Goal: Information Seeking & Learning: Check status

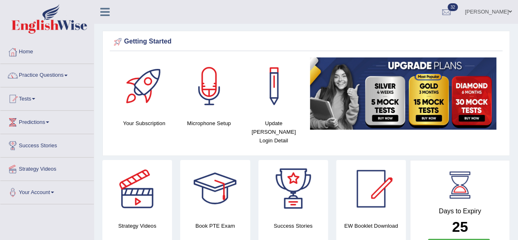
click at [34, 51] on link "Home" at bounding box center [46, 51] width 93 height 20
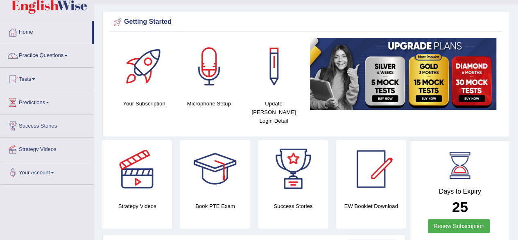
scroll to position [20, 0]
click at [27, 36] on link "Home" at bounding box center [45, 31] width 91 height 20
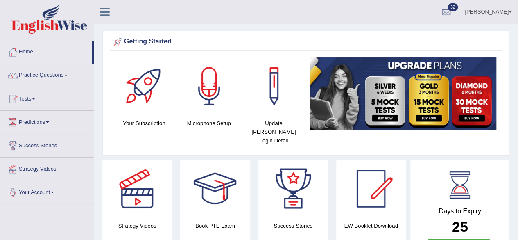
click at [17, 48] on div at bounding box center [13, 52] width 12 height 12
click at [36, 73] on link "Practice Questions" at bounding box center [46, 74] width 93 height 20
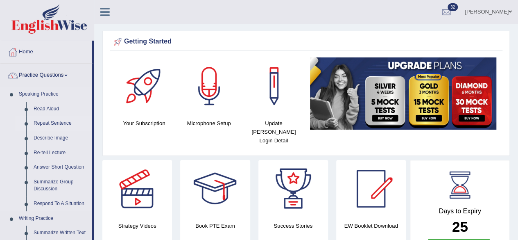
click at [38, 124] on link "Repeat Sentence" at bounding box center [61, 123] width 62 height 15
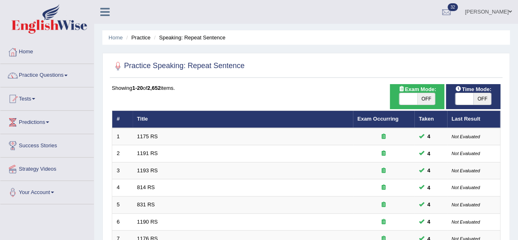
click at [432, 95] on span "OFF" at bounding box center [426, 98] width 18 height 11
checkbox input "true"
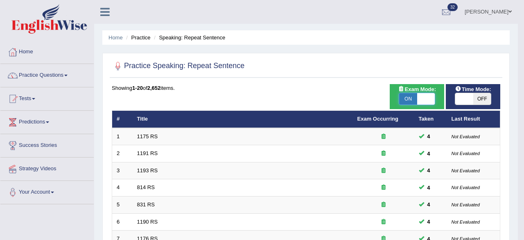
click at [0, 0] on div "Success Exam mode changed OK" at bounding box center [0, 0] width 0 height 0
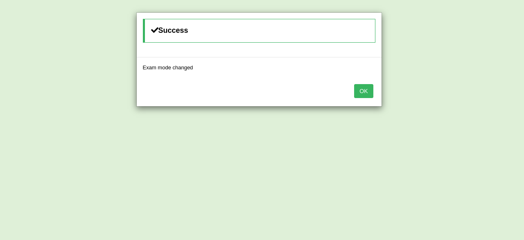
click at [365, 91] on button "OK" at bounding box center [363, 91] width 19 height 14
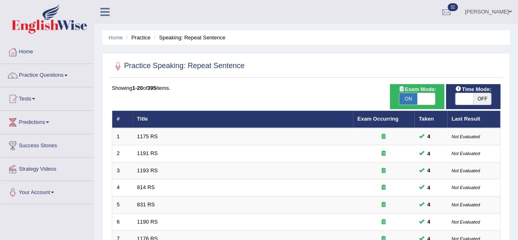
click at [483, 96] on span "OFF" at bounding box center [483, 98] width 18 height 11
checkbox input "true"
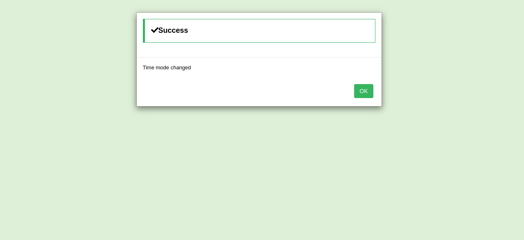
click at [367, 89] on button "OK" at bounding box center [363, 91] width 19 height 14
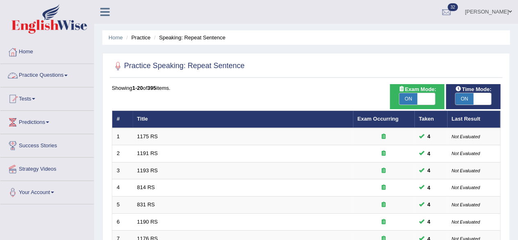
click at [68, 75] on span at bounding box center [65, 76] width 3 height 2
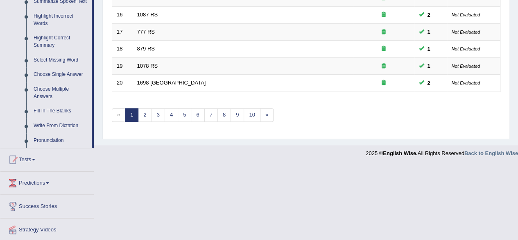
scroll to position [401, 0]
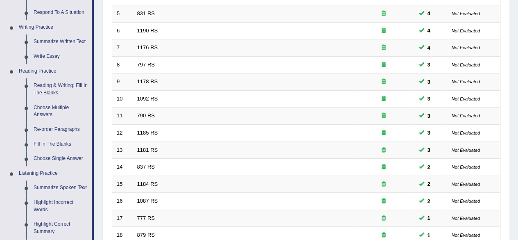
scroll to position [0, 0]
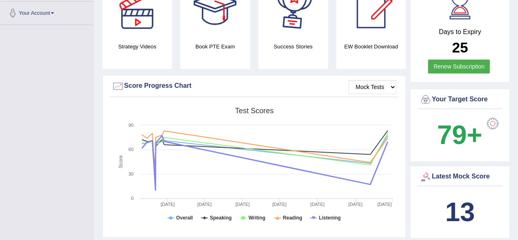
scroll to position [262, 0]
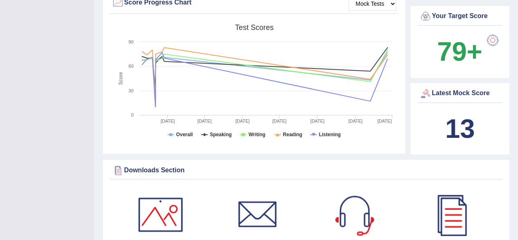
click at [442, 119] on div "13" at bounding box center [459, 128] width 81 height 39
click at [444, 87] on div "Latest Mock Score" at bounding box center [459, 93] width 81 height 12
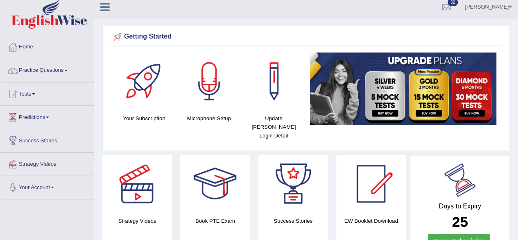
scroll to position [0, 0]
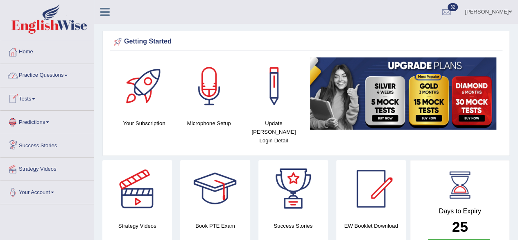
click at [30, 98] on link "Tests" at bounding box center [46, 97] width 93 height 20
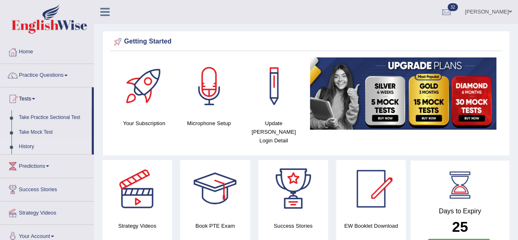
click at [22, 147] on link "History" at bounding box center [53, 146] width 77 height 15
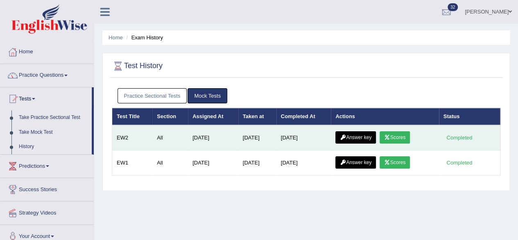
click at [396, 136] on link "Scores" at bounding box center [395, 137] width 30 height 12
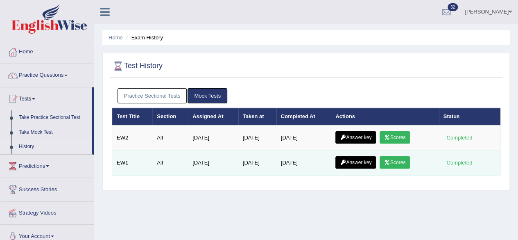
click at [359, 159] on link "Answer key" at bounding box center [355, 162] width 41 height 12
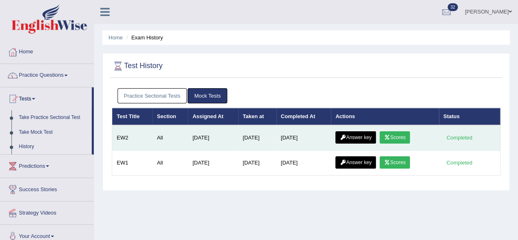
click at [350, 137] on link "Answer key" at bounding box center [355, 137] width 41 height 12
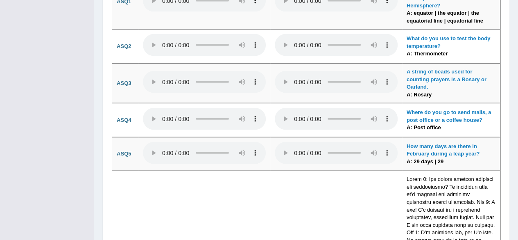
scroll to position [2513, 0]
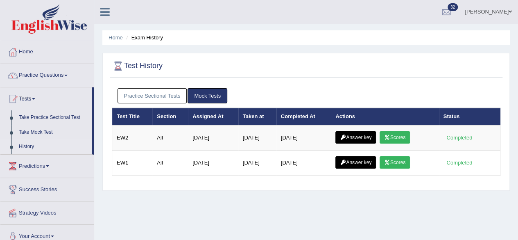
click at [148, 97] on link "Practice Sectional Tests" at bounding box center [153, 95] width 70 height 15
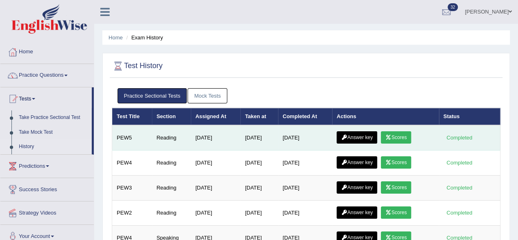
click at [399, 138] on link "Scores" at bounding box center [396, 137] width 30 height 12
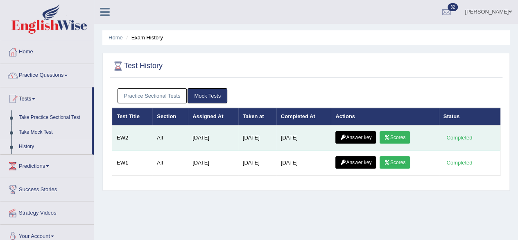
click at [356, 138] on link "Answer key" at bounding box center [355, 137] width 41 height 12
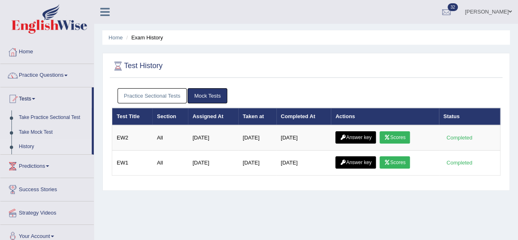
click at [149, 95] on link "Practice Sectional Tests" at bounding box center [153, 95] width 70 height 15
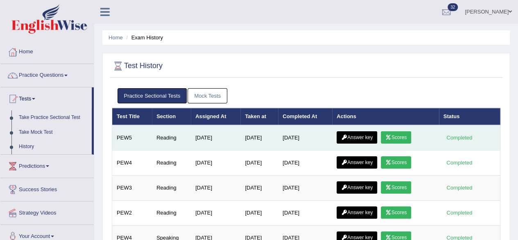
click at [359, 136] on link "Answer key" at bounding box center [357, 137] width 41 height 12
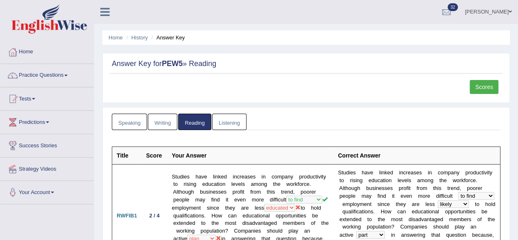
click at [226, 119] on link "Listening" at bounding box center [229, 121] width 34 height 17
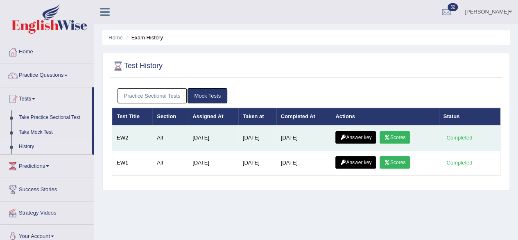
click at [455, 140] on div "Completed" at bounding box center [460, 137] width 32 height 9
click at [458, 135] on div "Completed" at bounding box center [460, 137] width 32 height 9
click at [457, 138] on div "Completed" at bounding box center [460, 137] width 32 height 9
click at [403, 135] on link "Scores" at bounding box center [395, 137] width 30 height 12
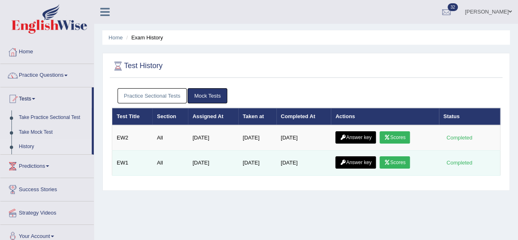
click at [389, 156] on link "Scores" at bounding box center [395, 162] width 30 height 12
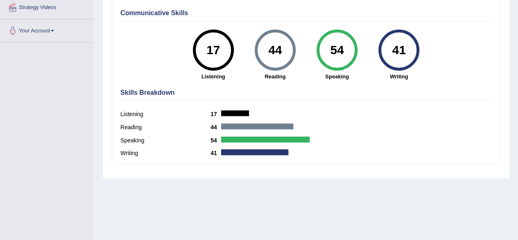
scroll to position [164, 0]
